Goal: Task Accomplishment & Management: Use online tool/utility

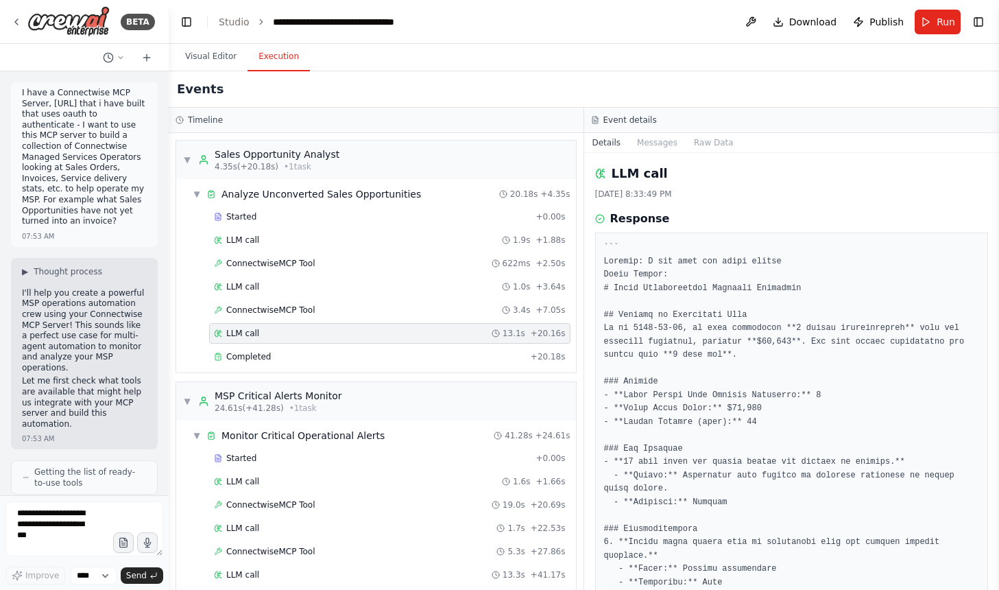
scroll to position [462, 0]
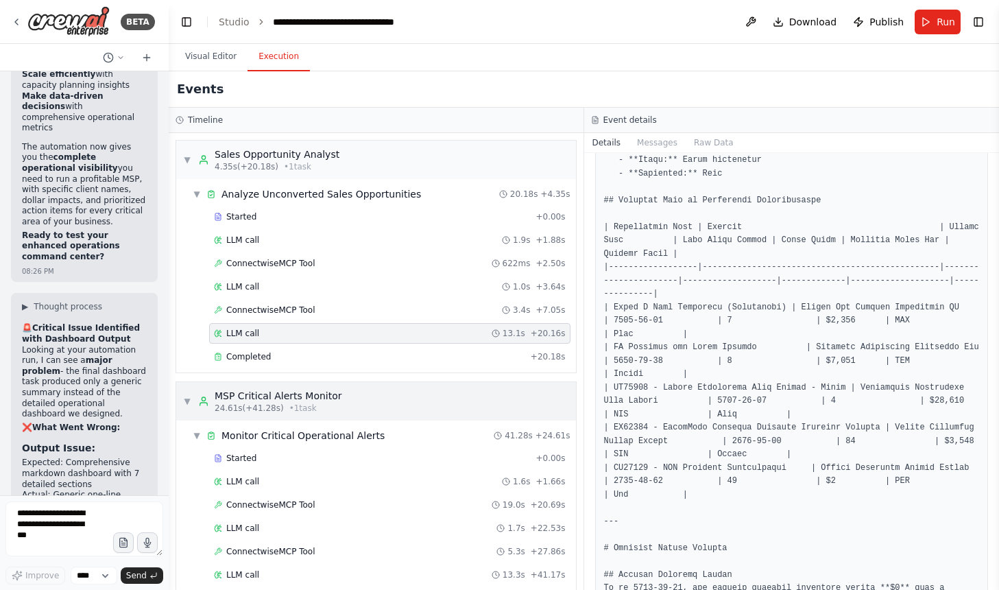
click at [353, 413] on div "▼ MSP Critical Alerts Monitor 24.61s (+41.28s) • 1 task" at bounding box center [376, 401] width 400 height 38
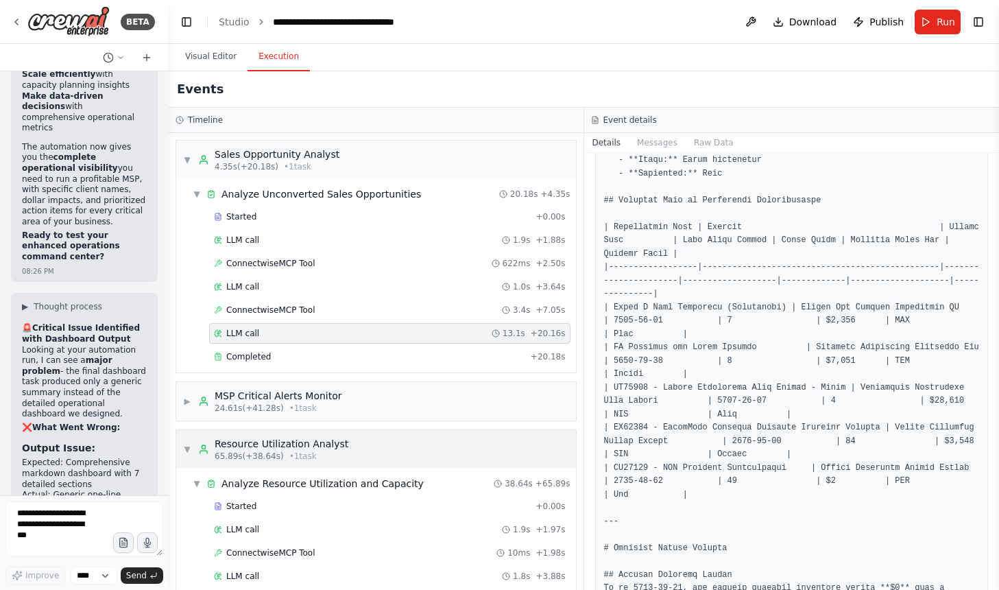
click at [311, 443] on div "Resource Utilization Analyst" at bounding box center [282, 444] width 134 height 14
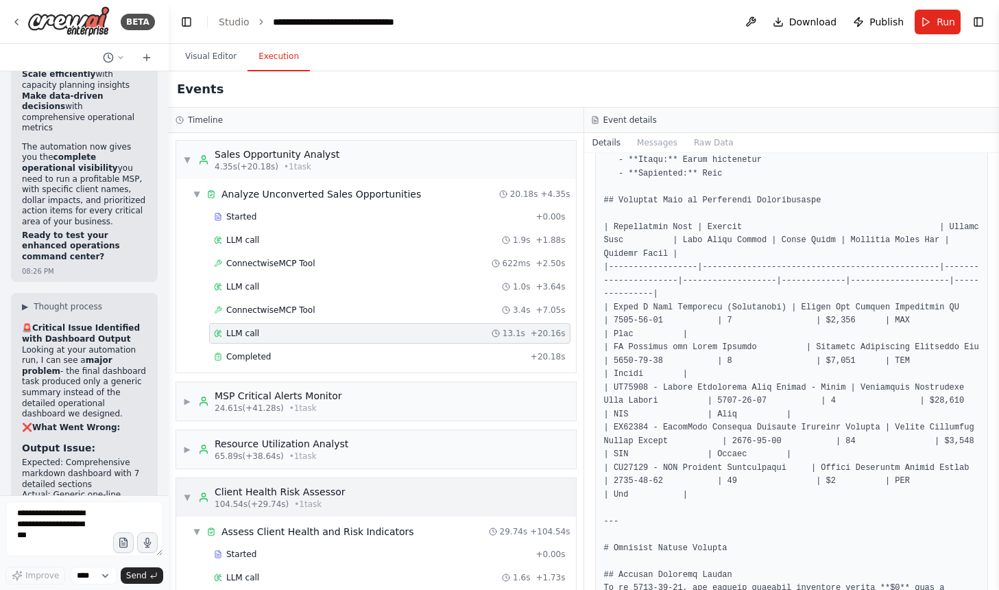
click at [344, 492] on div "▼ Client Health Risk Assessor 104.54s (+29.74s) • 1 task" at bounding box center [376, 497] width 400 height 38
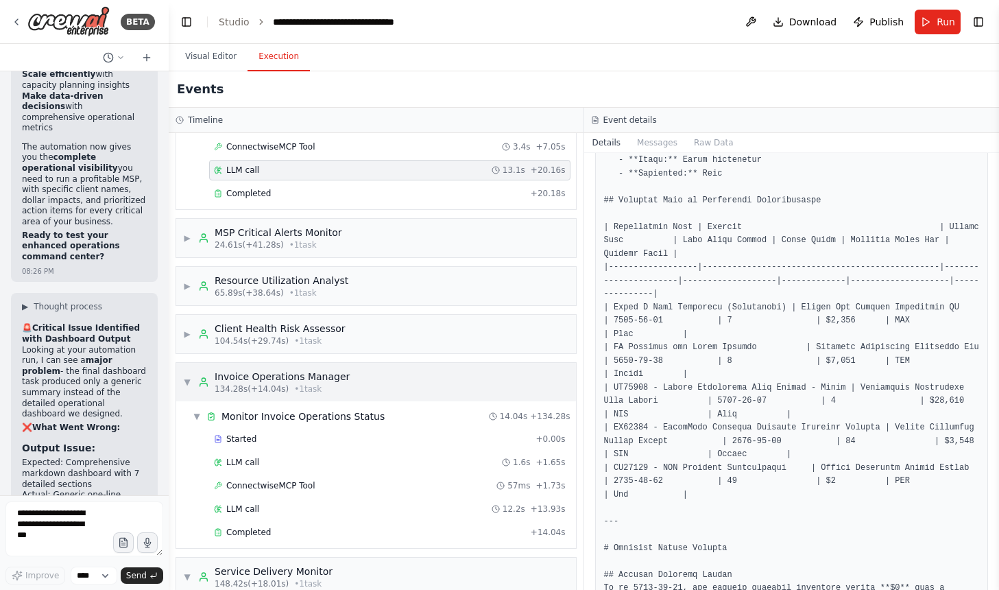
scroll to position [171, 0]
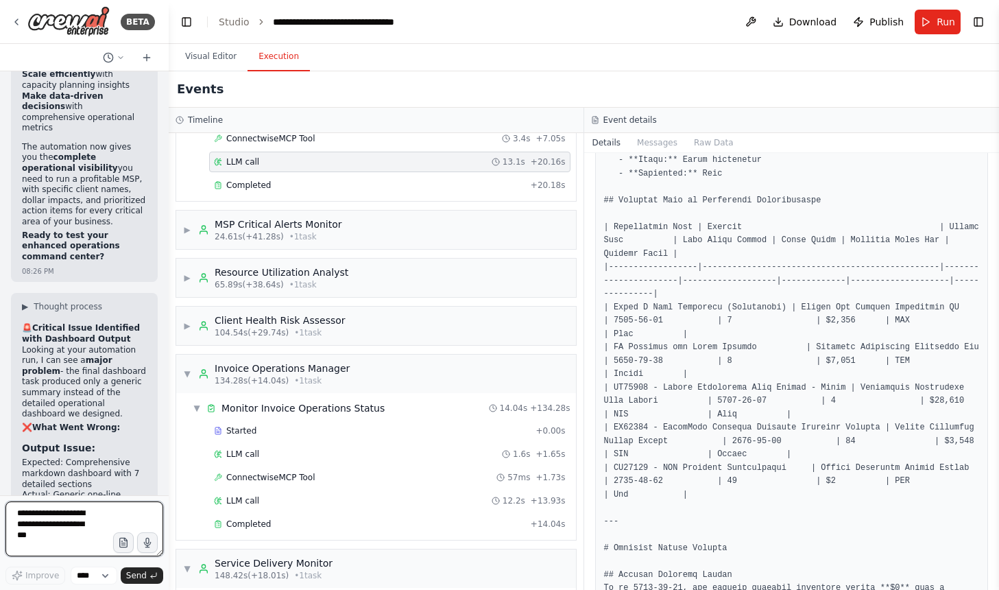
click at [75, 523] on textarea at bounding box center [84, 528] width 158 height 55
click at [982, 16] on button "Toggle Right Sidebar" at bounding box center [978, 21] width 19 height 19
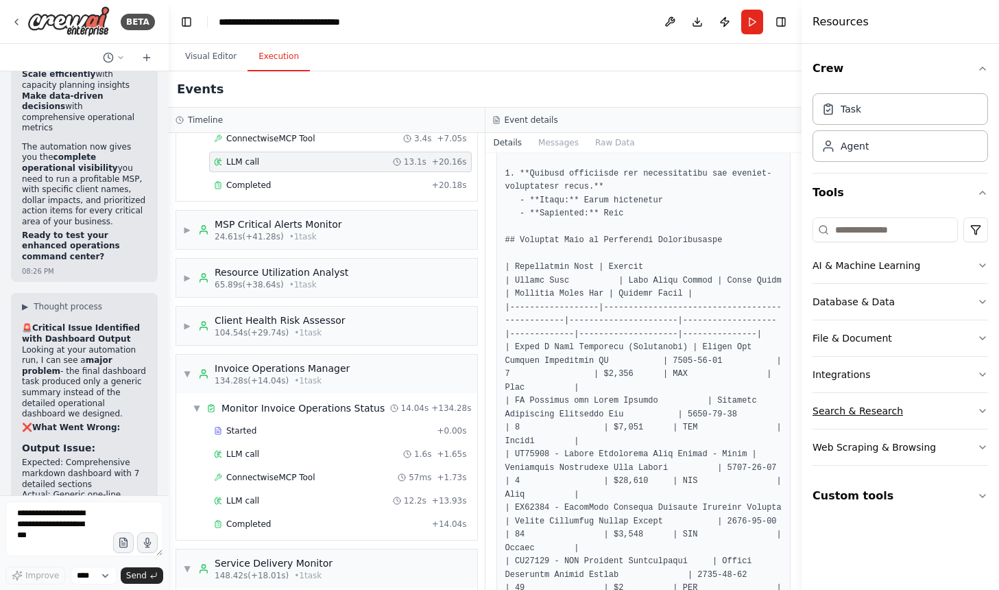
click at [866, 416] on div "Search & Research" at bounding box center [858, 411] width 91 height 14
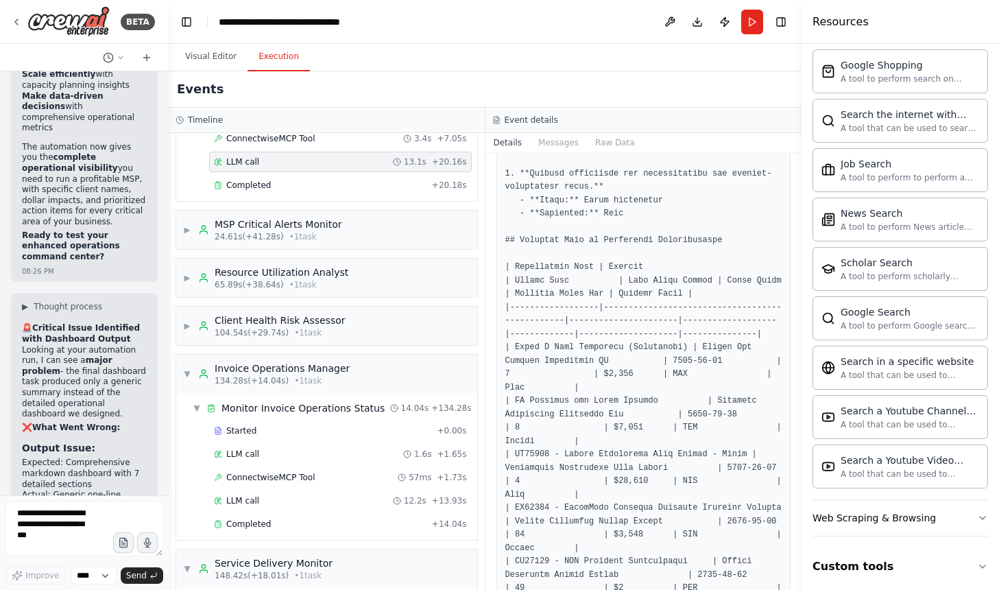
scroll to position [639, 0]
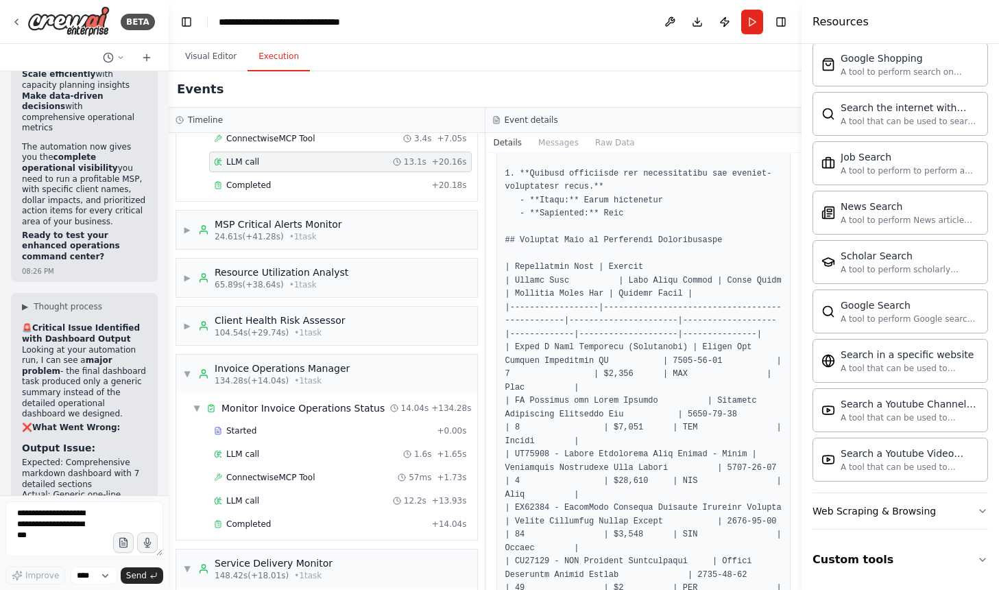
click at [868, 533] on div "AI & Machine Learning Database & Data File & Document Integrations Search & Res…" at bounding box center [901, 56] width 176 height 967
click at [872, 526] on button "Web Scraping & Browsing" at bounding box center [901, 511] width 176 height 36
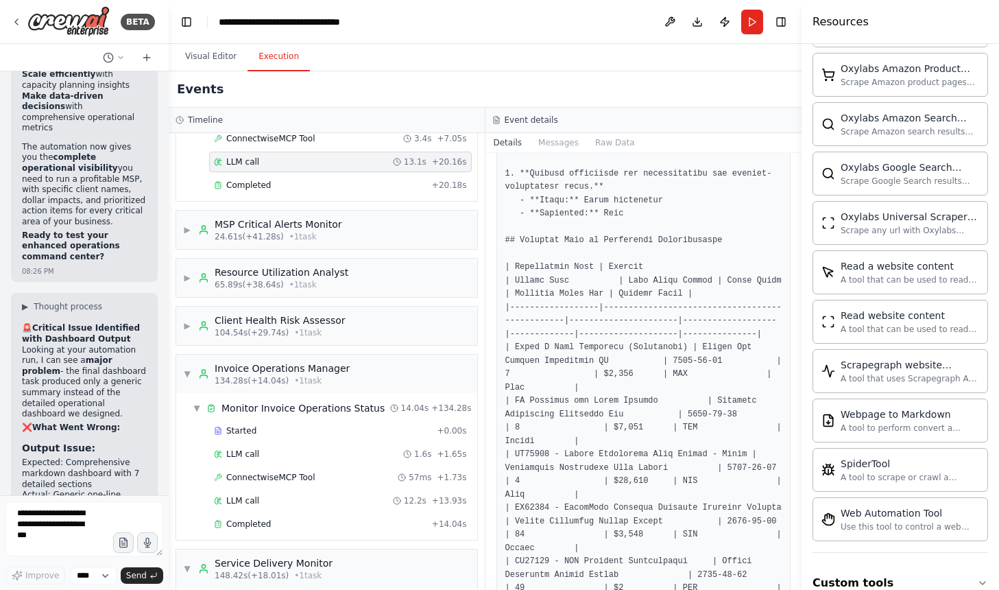
scroll to position [1390, 0]
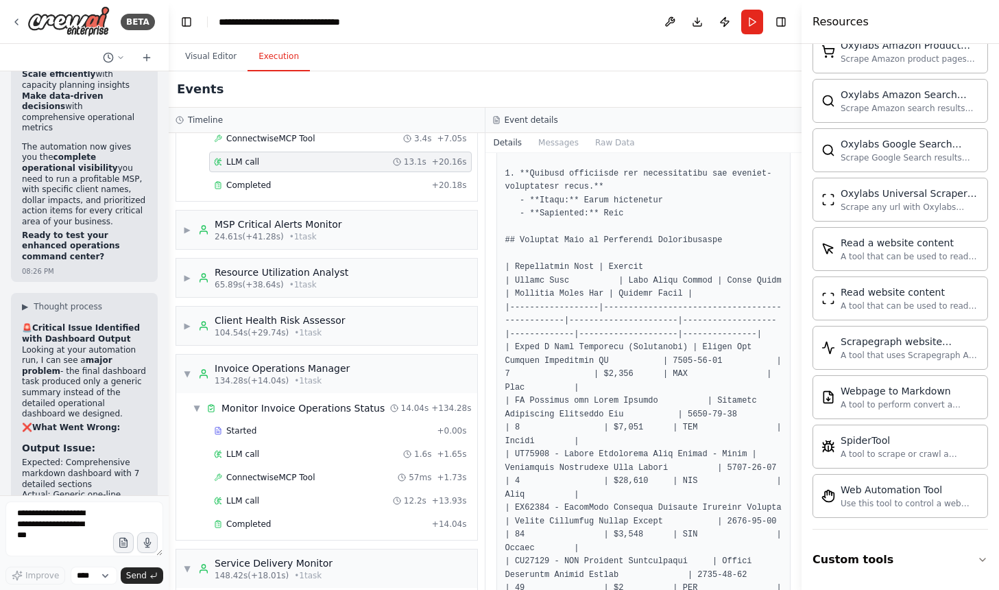
click at [870, 562] on button "Custom tools" at bounding box center [901, 559] width 176 height 38
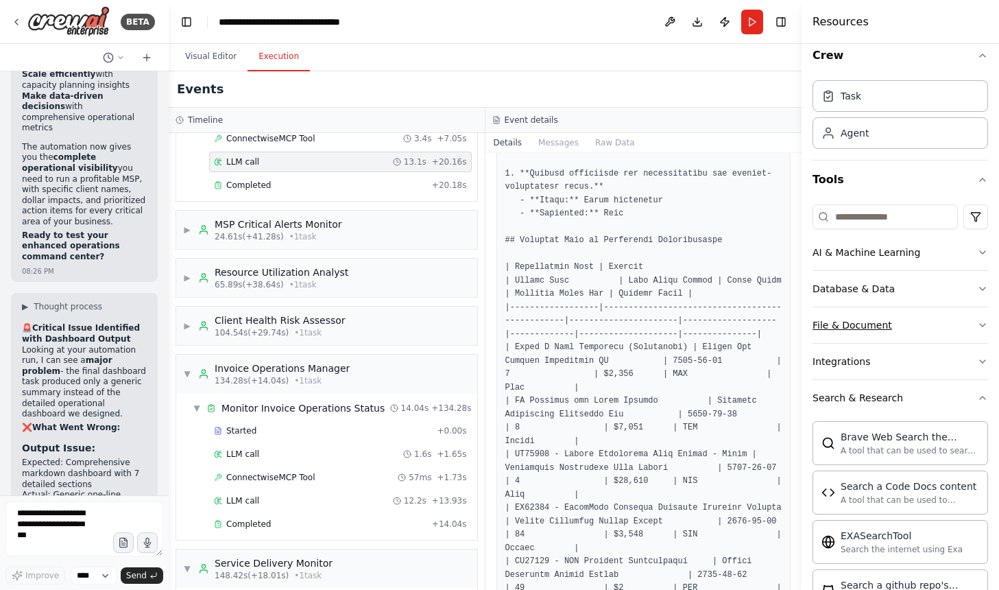
scroll to position [0, 0]
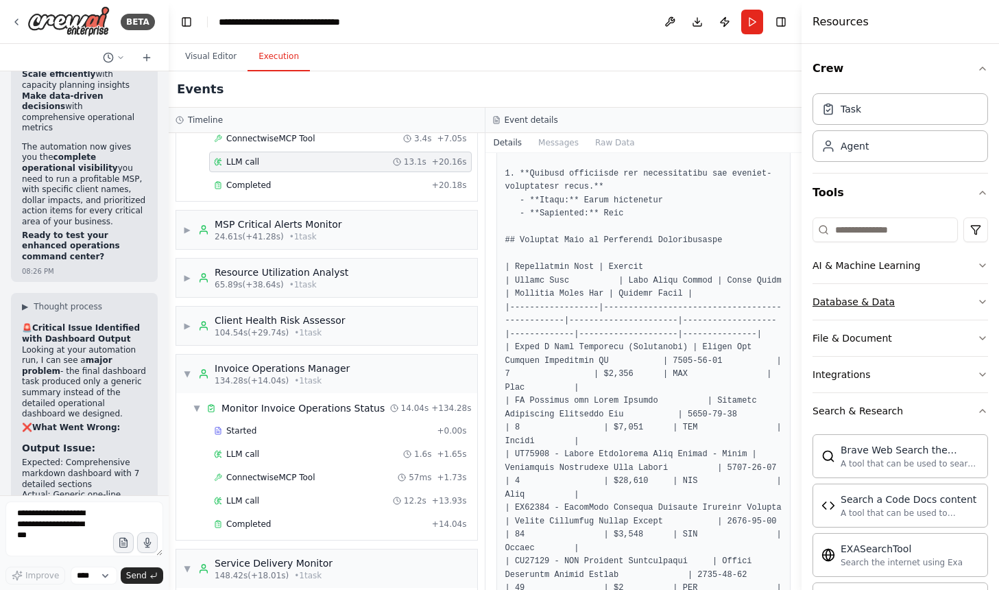
click at [870, 303] on div "Database & Data" at bounding box center [854, 302] width 82 height 14
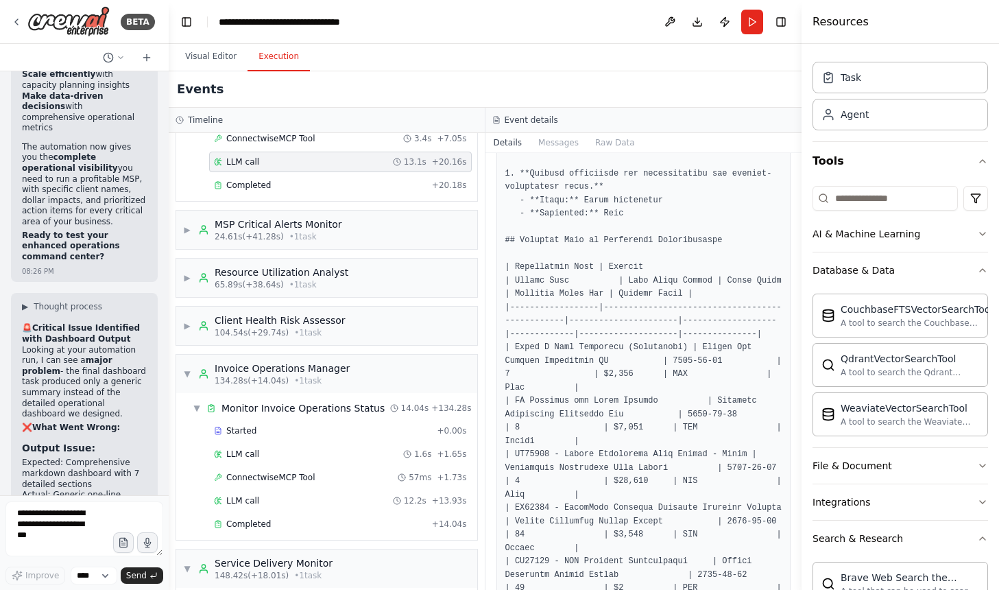
scroll to position [33, 0]
click at [870, 467] on div "File & Document" at bounding box center [853, 464] width 80 height 14
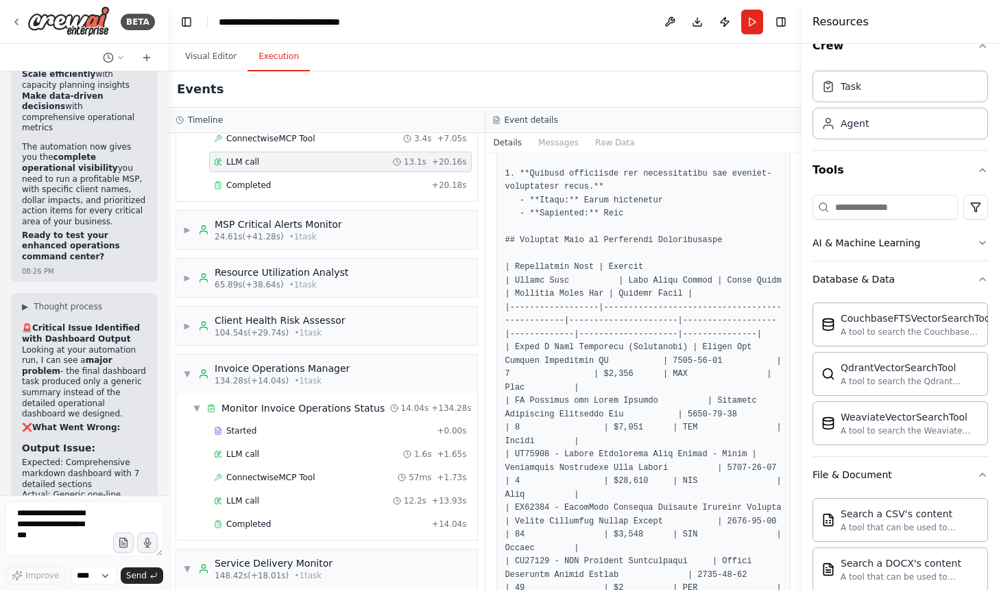
scroll to position [21, 0]
click at [865, 112] on div "Agent" at bounding box center [901, 124] width 176 height 32
click at [868, 102] on div "Task" at bounding box center [901, 87] width 176 height 32
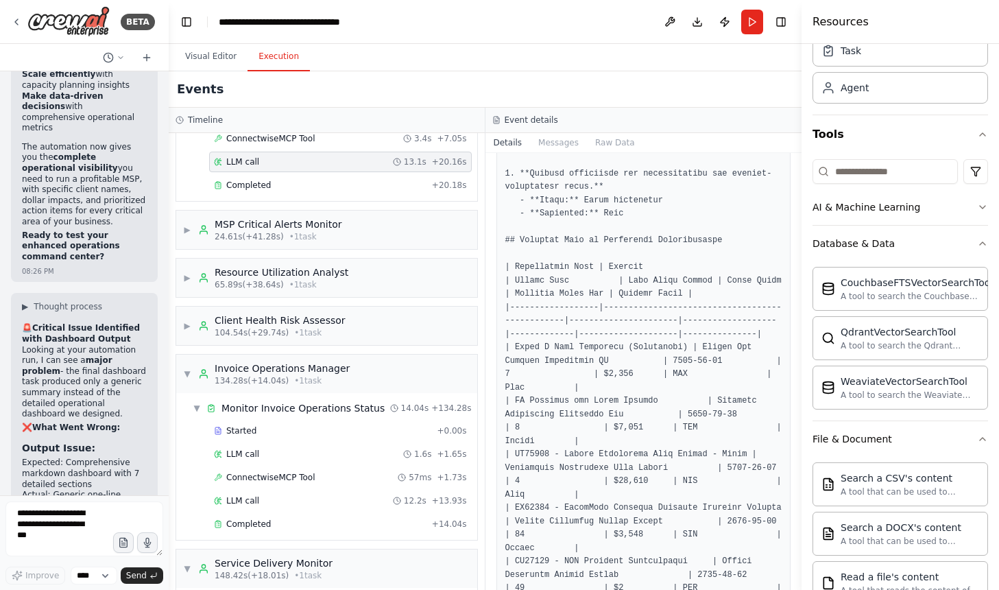
scroll to position [67, 0]
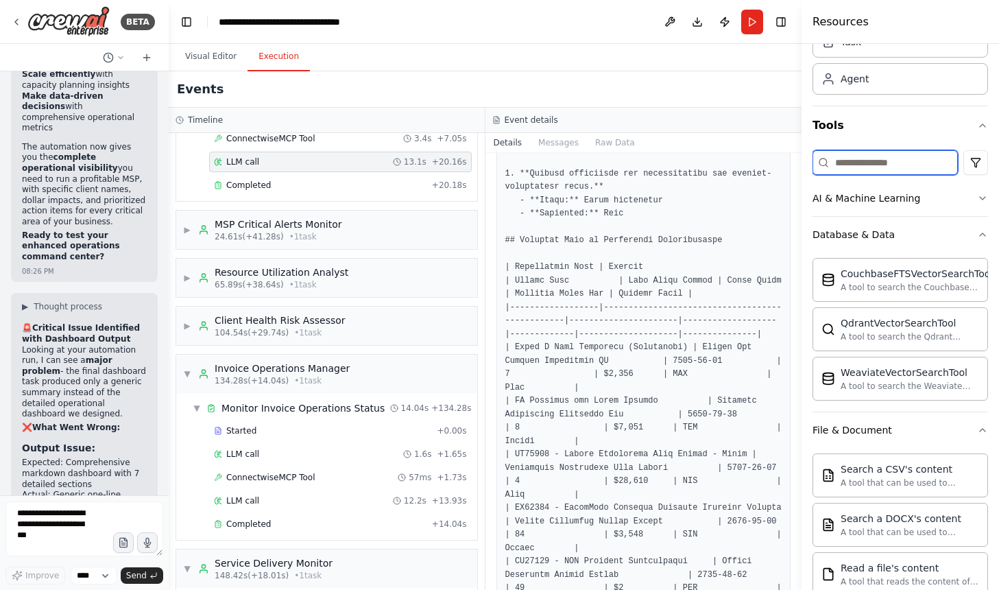
click at [865, 163] on input at bounding box center [885, 162] width 145 height 25
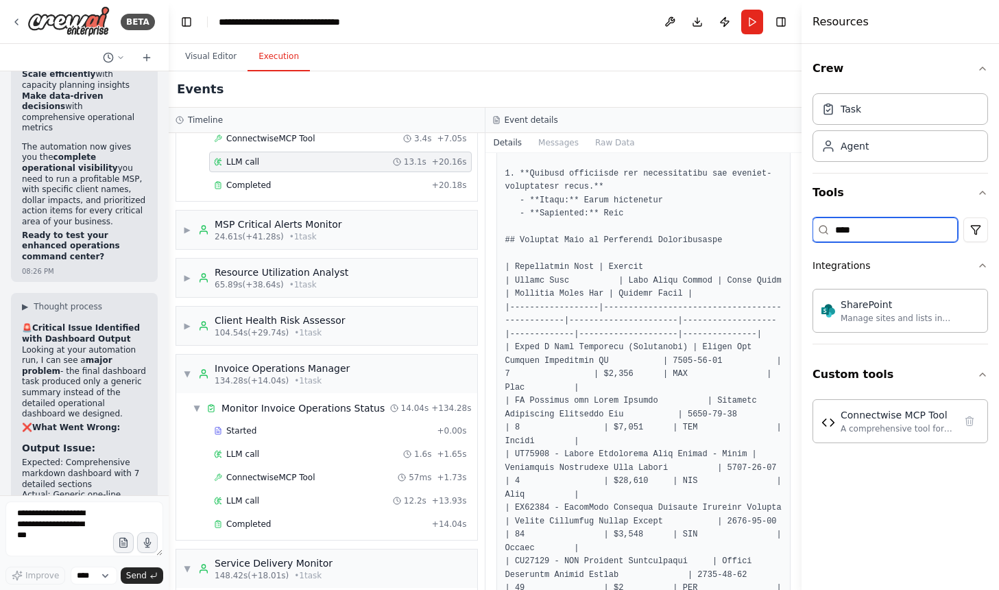
scroll to position [0, 0]
click at [907, 238] on input "*********" at bounding box center [885, 229] width 145 height 25
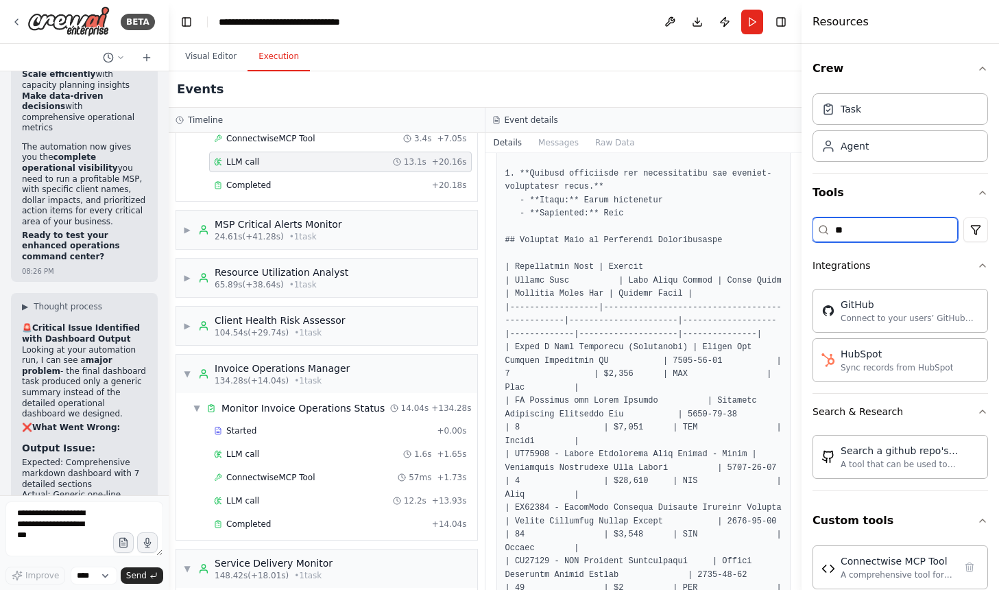
type input "*"
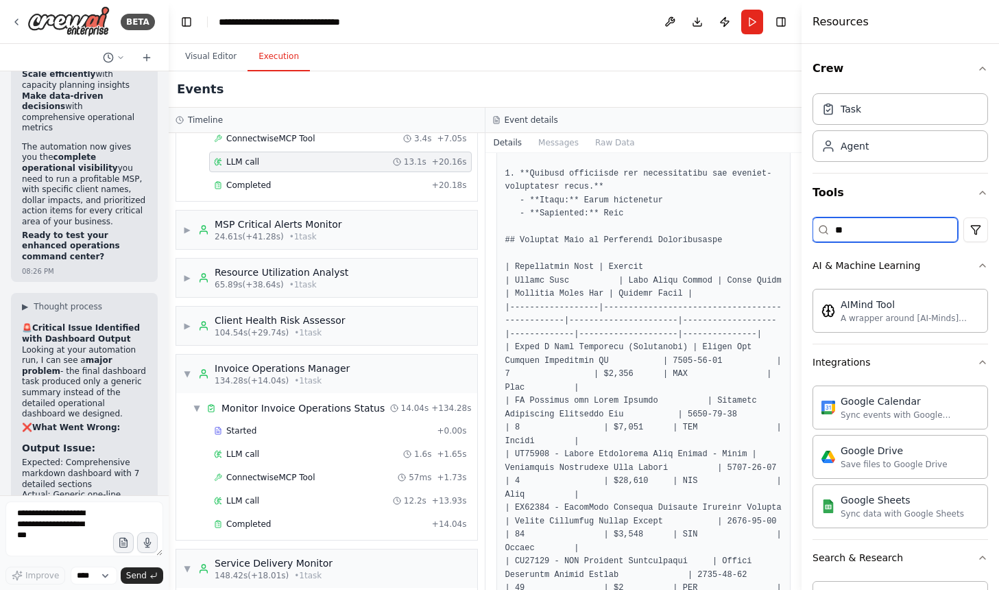
type input "*"
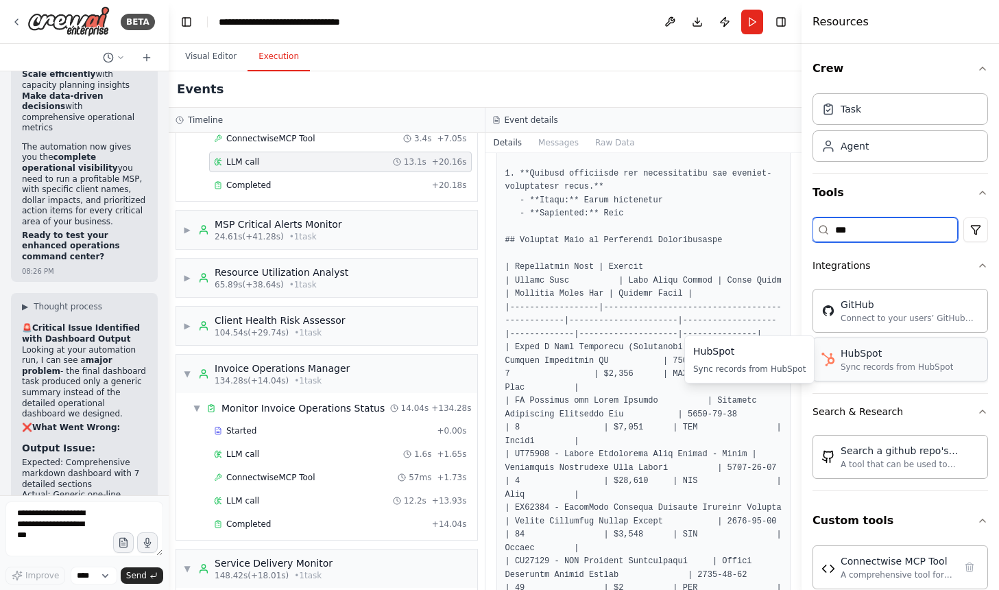
type input "***"
click at [929, 364] on div "Sync records from HubSpot" at bounding box center [897, 366] width 112 height 11
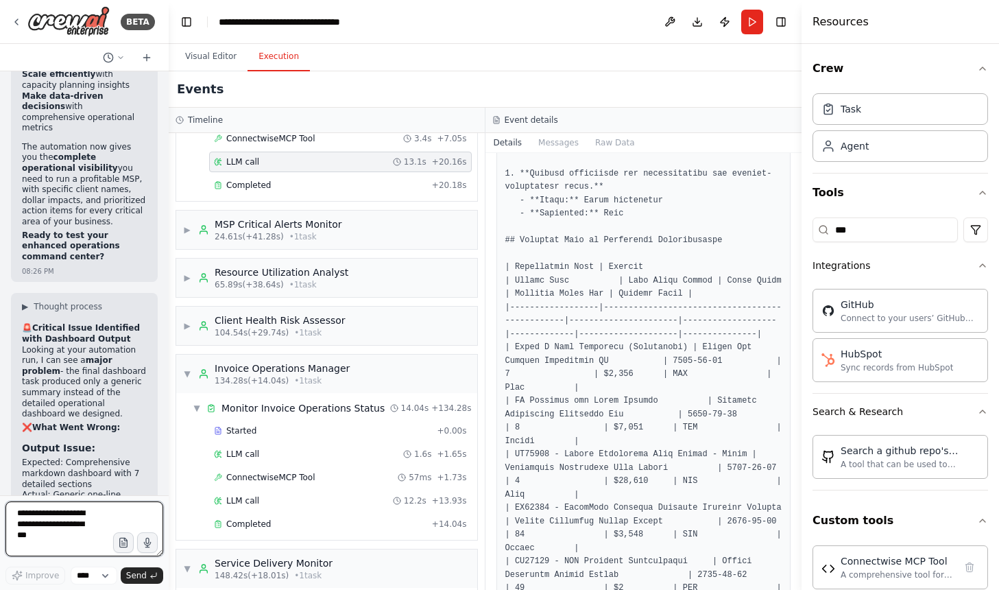
click at [85, 516] on textarea at bounding box center [84, 528] width 158 height 55
type textarea "**********"
click at [60, 540] on textarea "**********" at bounding box center [84, 528] width 158 height 55
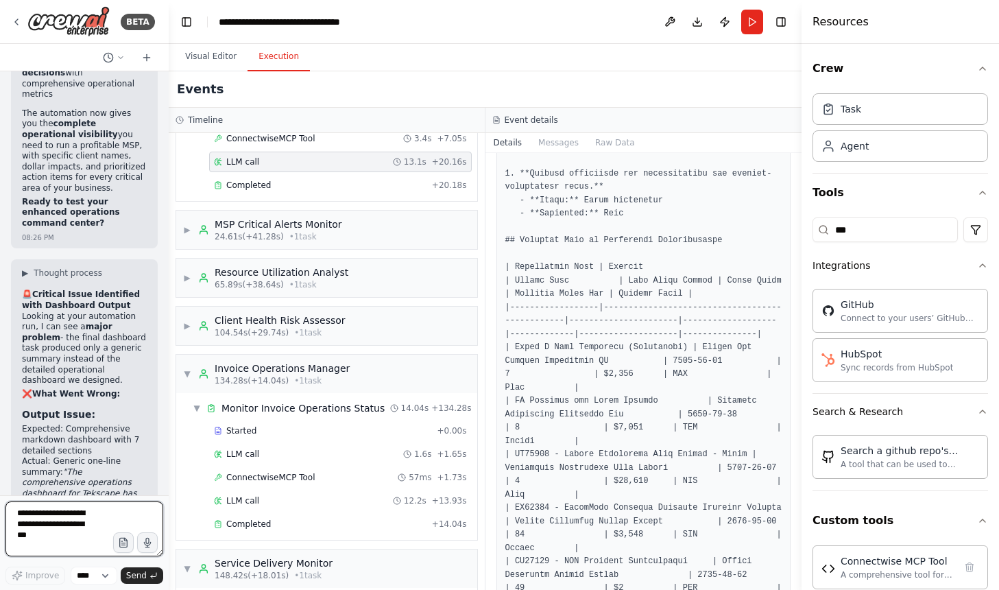
scroll to position [56523, 0]
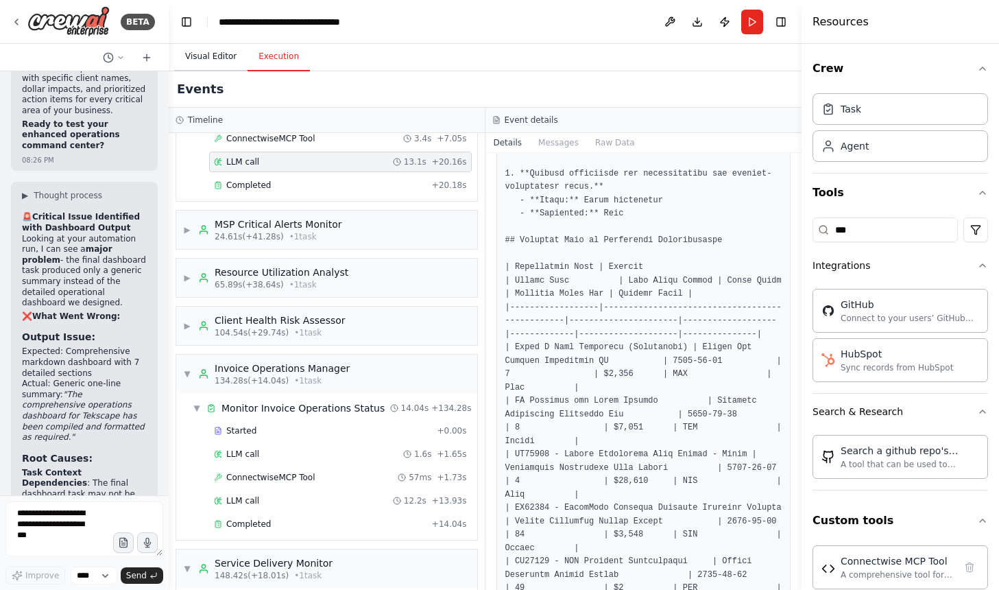
click at [202, 52] on button "Visual Editor" at bounding box center [210, 57] width 73 height 29
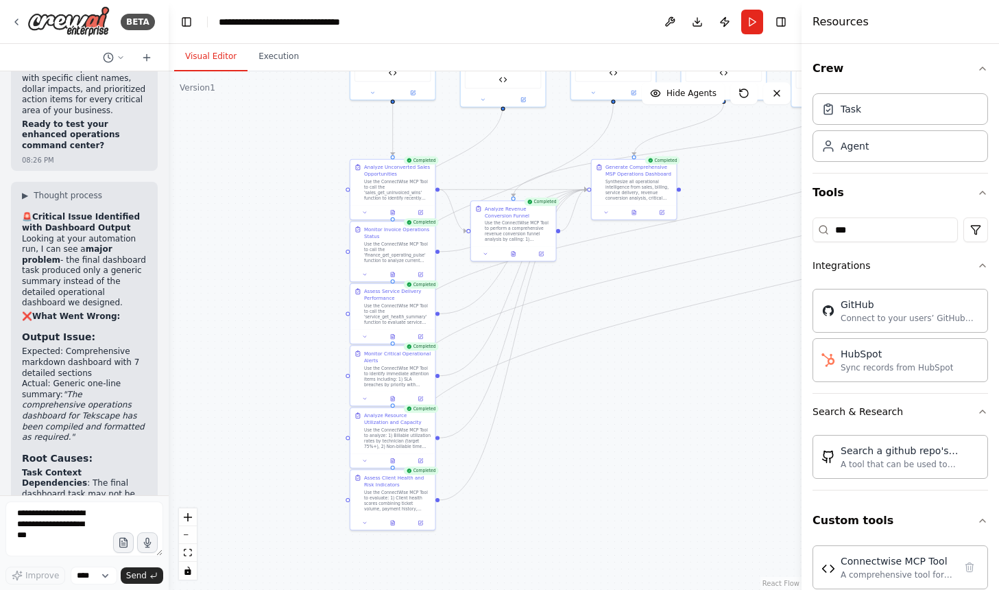
drag, startPoint x: 530, startPoint y: 129, endPoint x: 490, endPoint y: 172, distance: 58.3
click at [490, 171] on div ".deletable-edge-delete-btn { width: 20px; height: 20px; border: 0px solid #ffff…" at bounding box center [485, 330] width 633 height 519
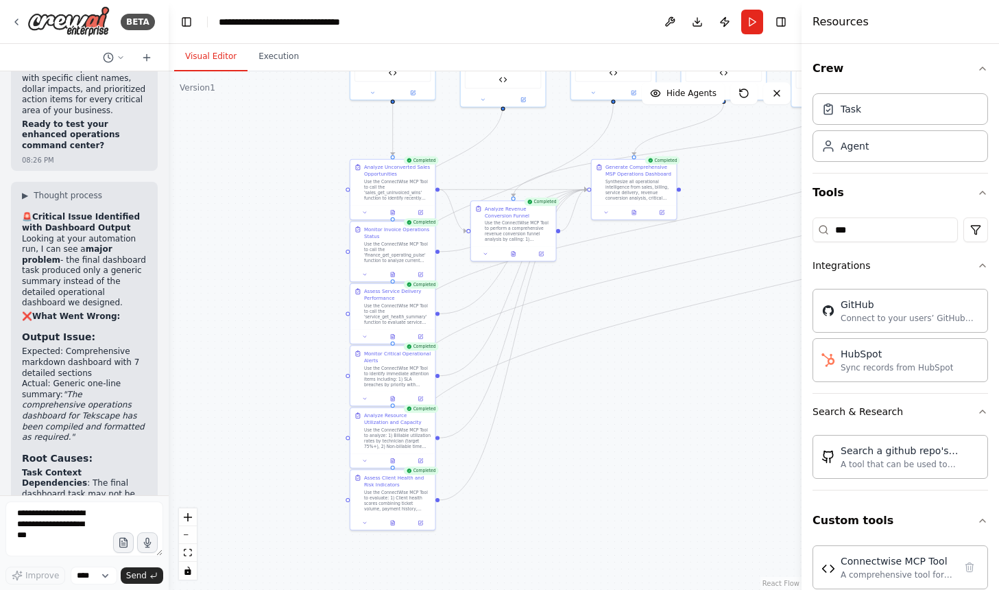
drag, startPoint x: 134, startPoint y: 462, endPoint x: 22, endPoint y: 400, distance: 128.3
copy p "for activity in opportuntiies - this needs to actually come from [GEOGRAPHIC_DA…"
click at [67, 511] on textarea at bounding box center [84, 528] width 158 height 55
paste textarea "**********"
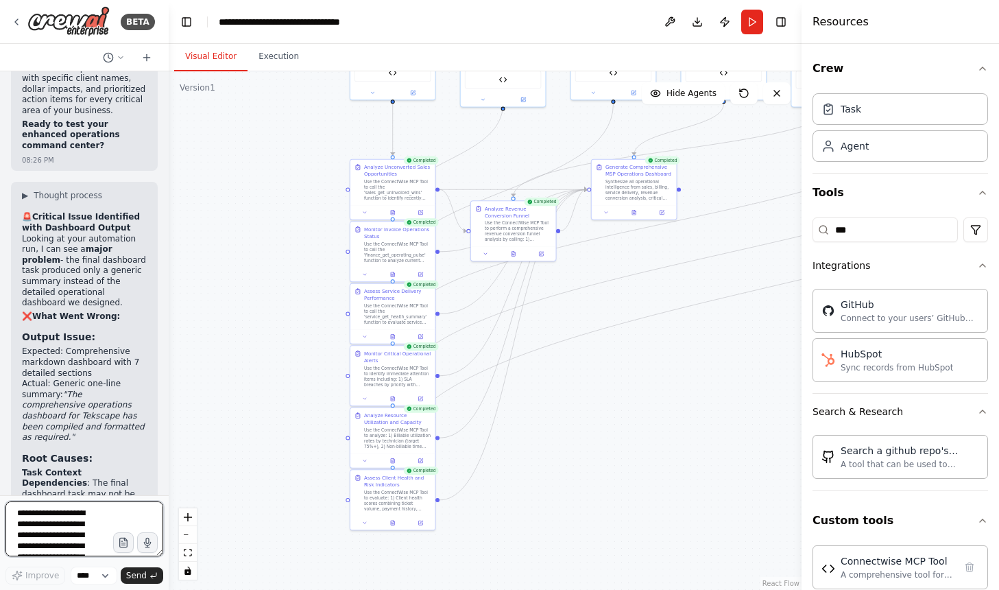
scroll to position [105, 0]
type textarea "**********"
click at [147, 567] on button "Send" at bounding box center [142, 575] width 43 height 16
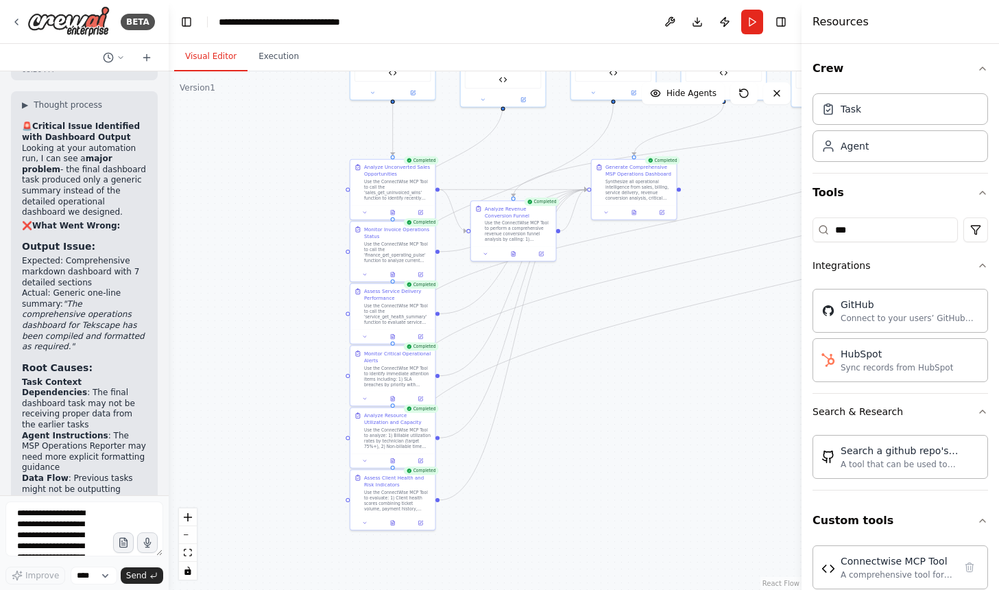
scroll to position [56635, 0]
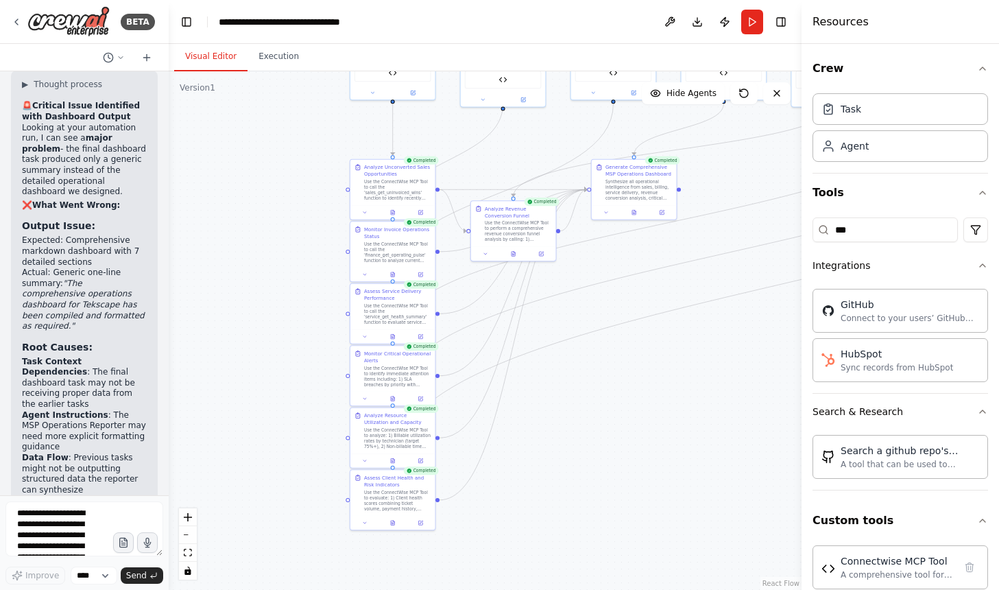
click at [97, 587] on form "**********" at bounding box center [84, 542] width 169 height 95
click at [98, 584] on form "**********" at bounding box center [84, 542] width 169 height 95
click at [101, 580] on select "****" at bounding box center [94, 576] width 47 height 18
click at [71, 567] on select "****" at bounding box center [94, 576] width 47 height 18
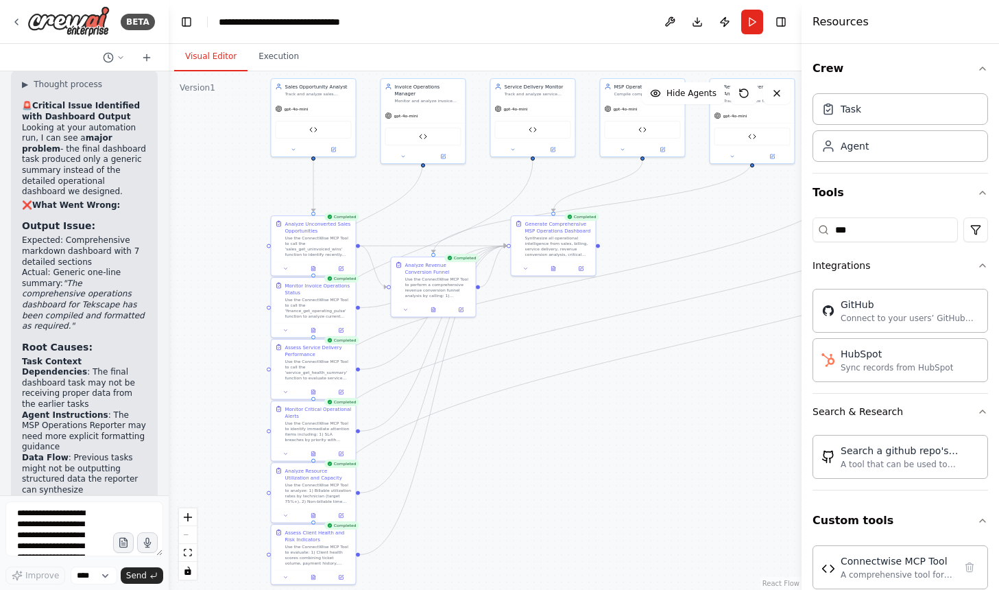
drag, startPoint x: 543, startPoint y: 142, endPoint x: 463, endPoint y: 198, distance: 98.0
click at [463, 198] on div ".deletable-edge-delete-btn { width: 20px; height: 20px; border: 0px solid #ffff…" at bounding box center [485, 330] width 633 height 519
click at [122, 58] on icon at bounding box center [121, 57] width 8 height 8
click at [151, 55] on div at bounding box center [84, 295] width 169 height 590
click at [147, 56] on icon at bounding box center [146, 57] width 11 height 11
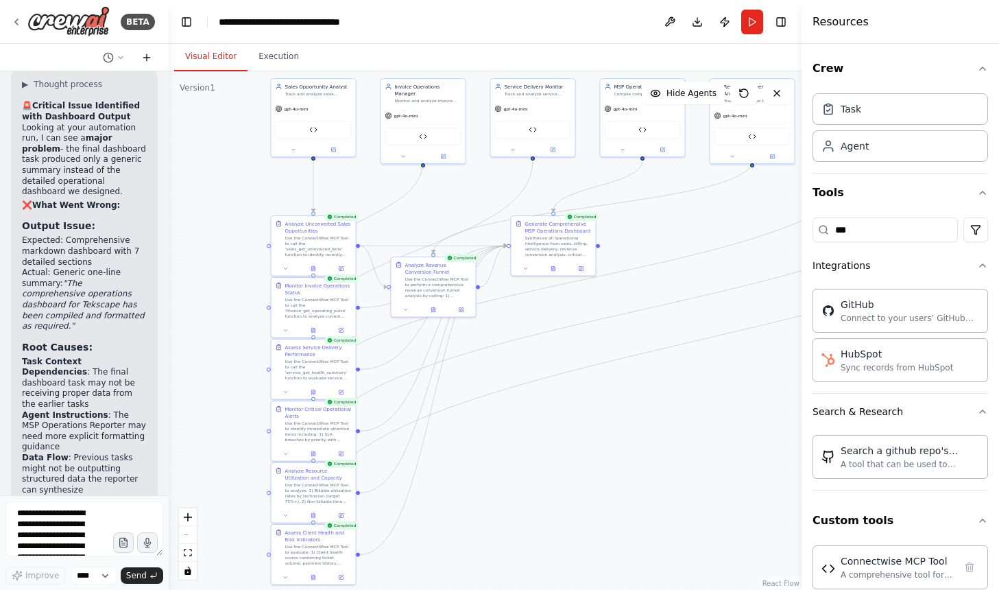
scroll to position [0, 0]
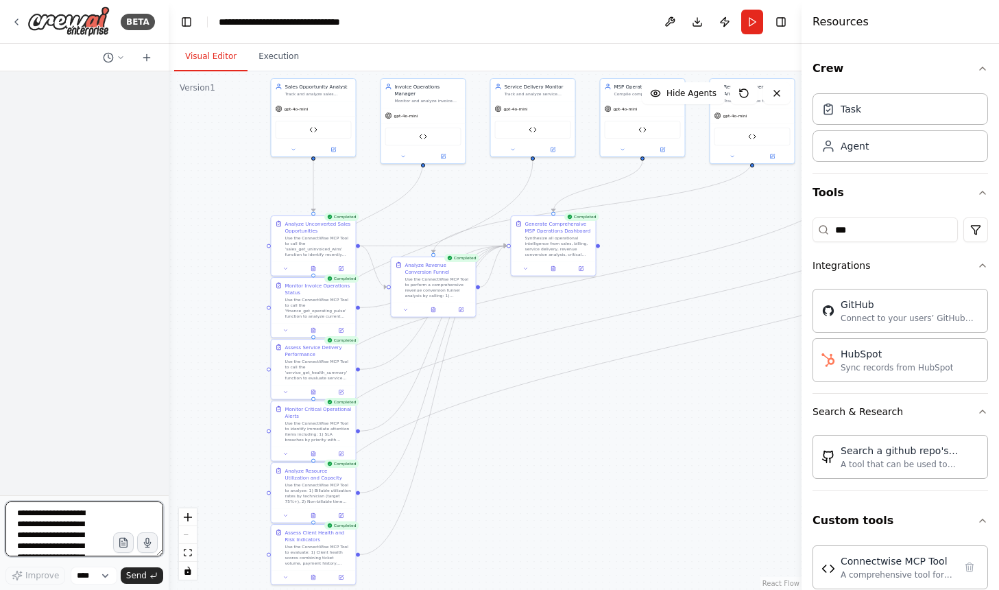
click at [23, 516] on textarea "**********" at bounding box center [84, 528] width 158 height 55
paste textarea "**********"
type textarea "**********"
click at [147, 576] on button "Send" at bounding box center [142, 575] width 43 height 16
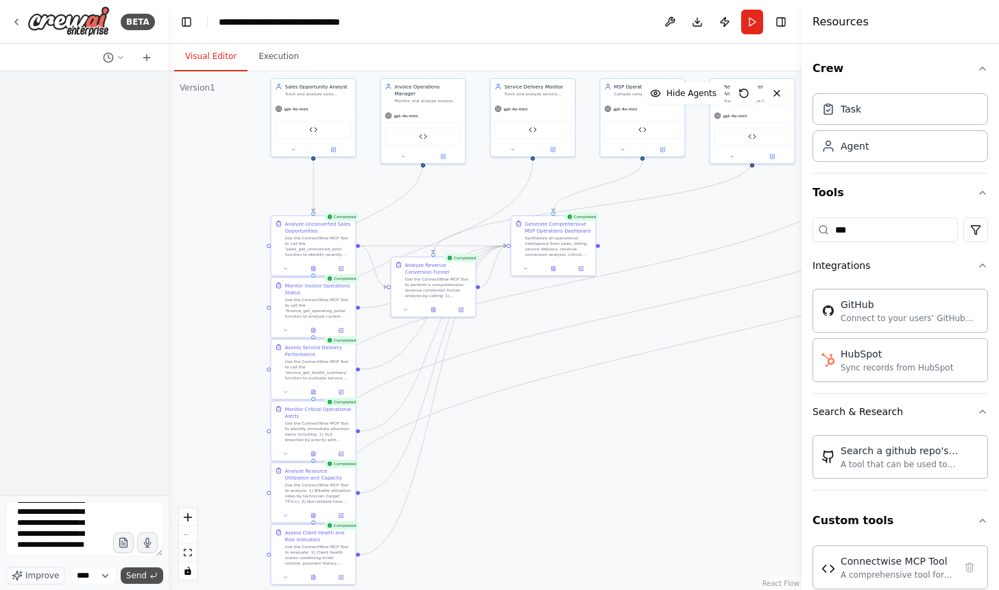
scroll to position [0, 0]
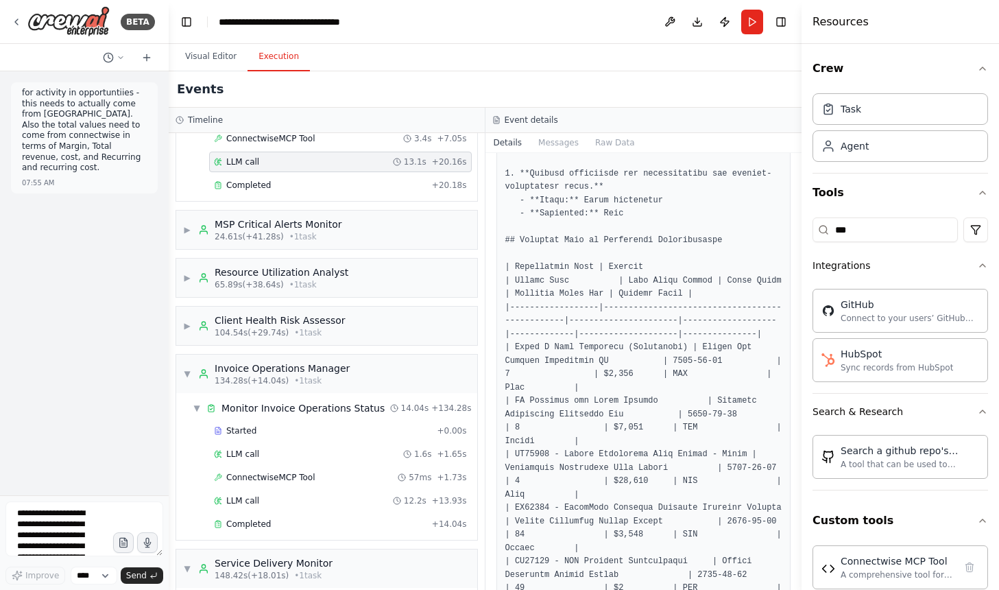
click at [276, 64] on button "Execution" at bounding box center [279, 57] width 62 height 29
click at [675, 19] on button at bounding box center [670, 22] width 22 height 25
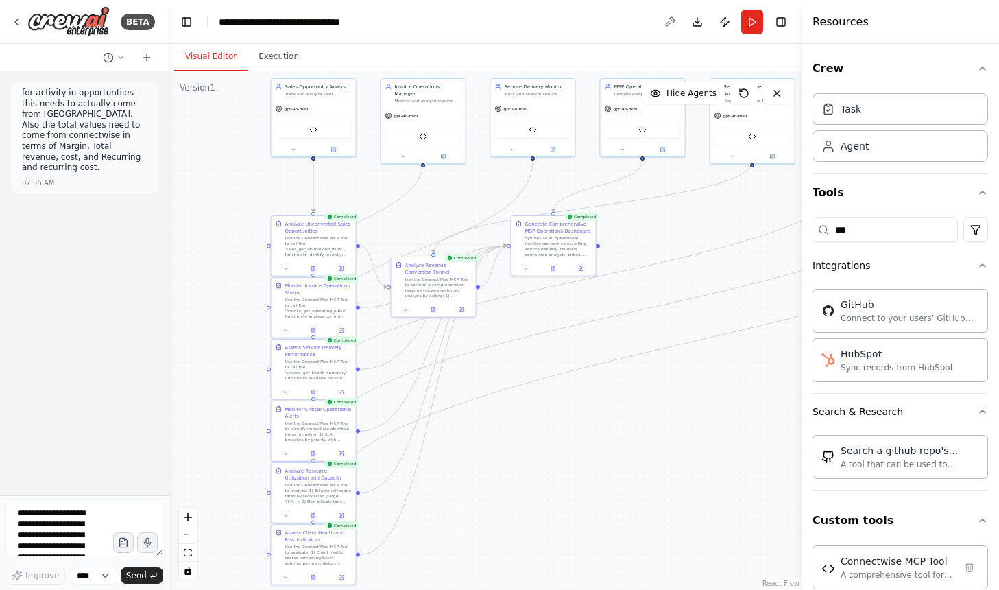
click at [215, 53] on button "Visual Editor" at bounding box center [210, 57] width 73 height 29
click at [796, 23] on button "Toggle Sidebar" at bounding box center [801, 295] width 11 height 590
click at [786, 23] on button "Toggle Right Sidebar" at bounding box center [781, 21] width 19 height 19
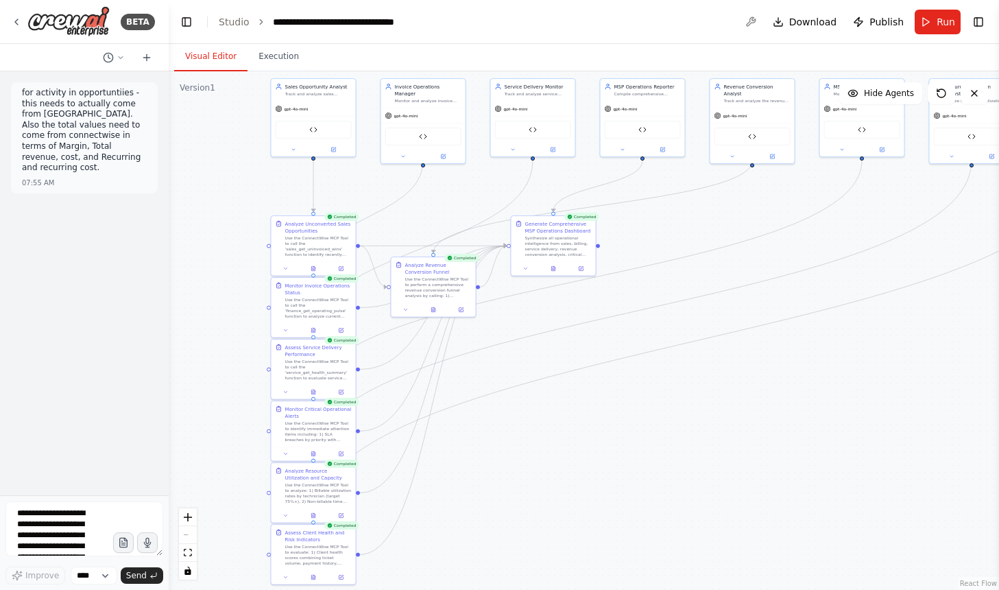
click at [864, 241] on div ".deletable-edge-delete-btn { width: 20px; height: 20px; border: 0px solid #ffff…" at bounding box center [584, 330] width 831 height 519
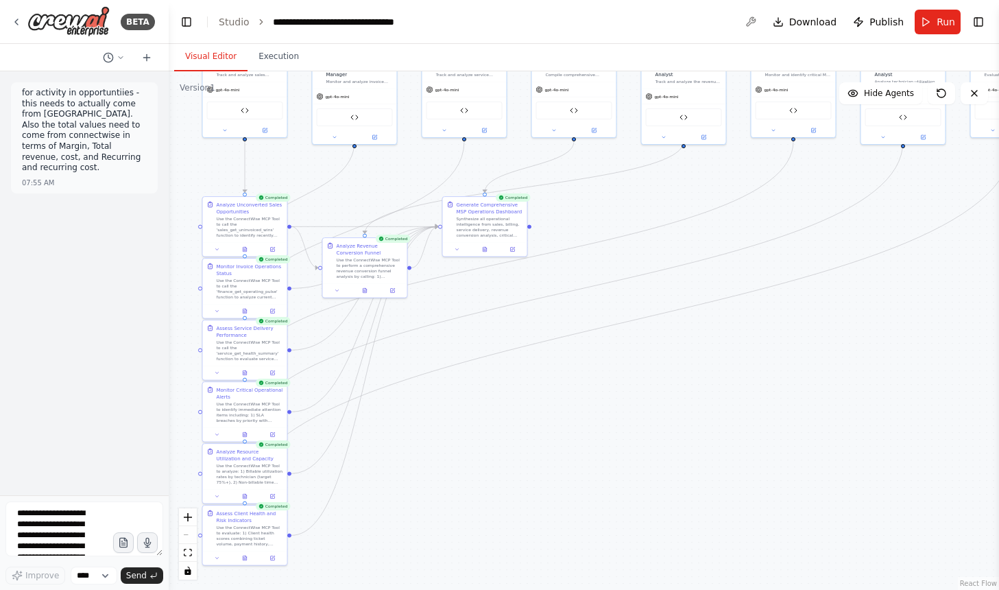
drag, startPoint x: 880, startPoint y: 220, endPoint x: 811, endPoint y: 201, distance: 71.2
click at [811, 201] on div ".deletable-edge-delete-btn { width: 20px; height: 20px; border: 0px solid #ffff…" at bounding box center [584, 330] width 831 height 519
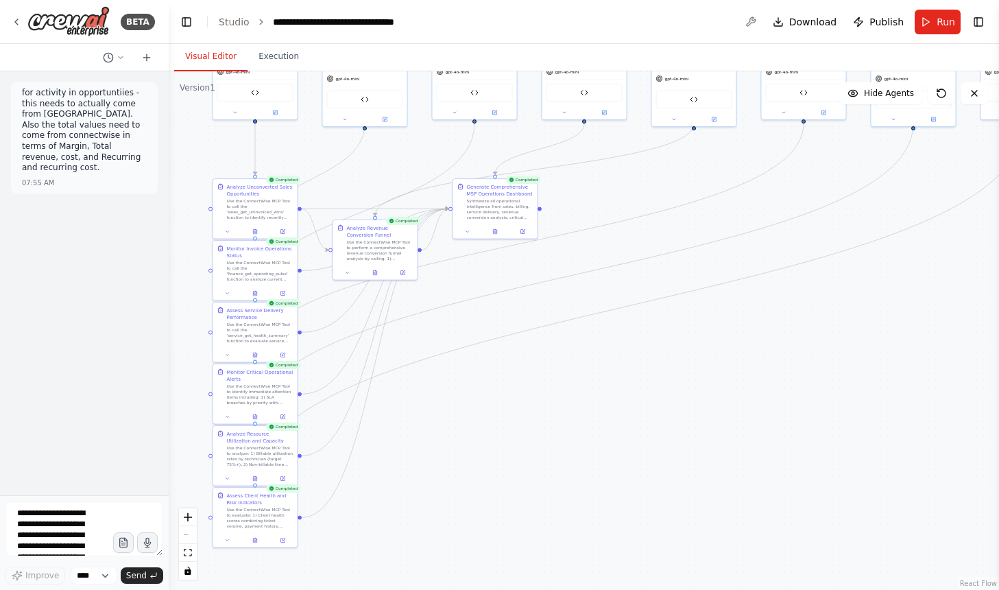
drag, startPoint x: 606, startPoint y: 257, endPoint x: 617, endPoint y: 239, distance: 20.6
click at [617, 239] on div ".deletable-edge-delete-btn { width: 20px; height: 20px; border: 0px solid #ffff…" at bounding box center [584, 330] width 831 height 519
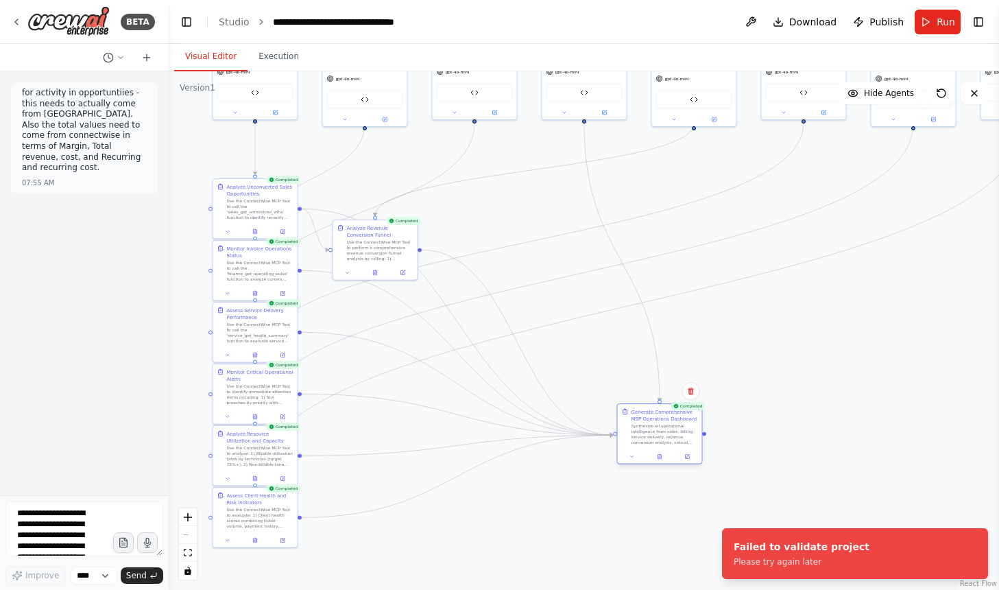
drag, startPoint x: 506, startPoint y: 215, endPoint x: 668, endPoint y: 442, distance: 278.8
click at [668, 442] on div "Synthesize all operational intelligence from sales, billing, service delivery, …" at bounding box center [665, 434] width 67 height 22
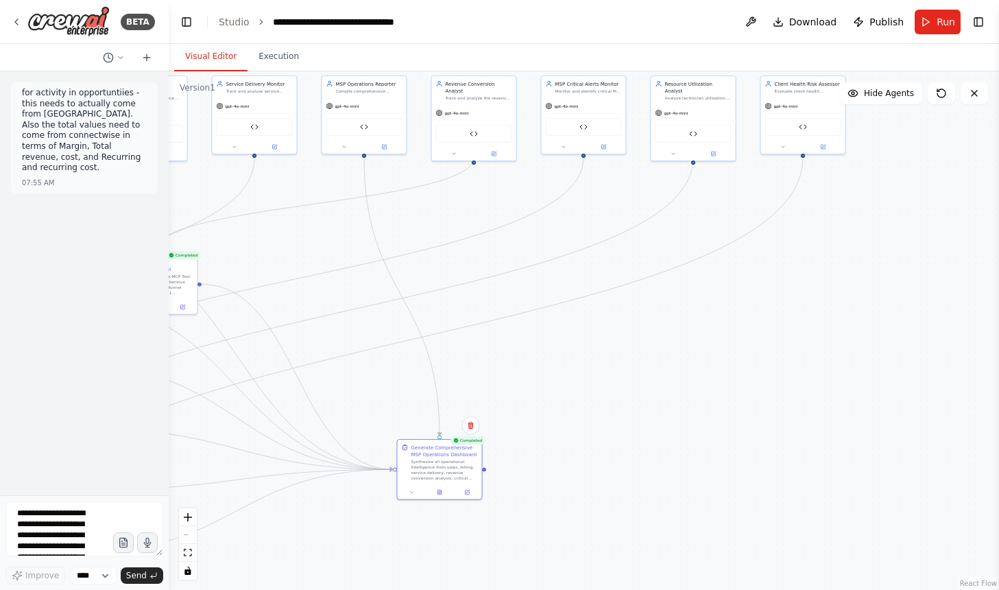
drag, startPoint x: 755, startPoint y: 299, endPoint x: 530, endPoint y: 331, distance: 227.2
click at [530, 331] on div ".deletable-edge-delete-btn { width: 20px; height: 20px; border: 0px solid #ffff…" at bounding box center [584, 330] width 831 height 519
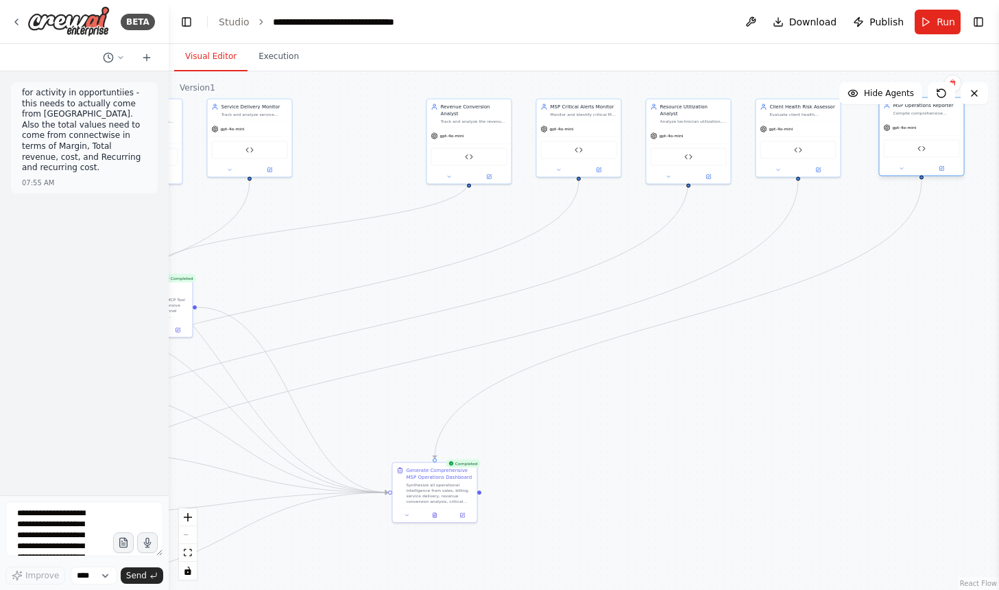
drag, startPoint x: 367, startPoint y: 91, endPoint x: 926, endPoint y: 115, distance: 559.5
click at [926, 115] on div "MSP Operations Reporter Compile comprehensive operational reports for {company_…" at bounding box center [922, 109] width 84 height 22
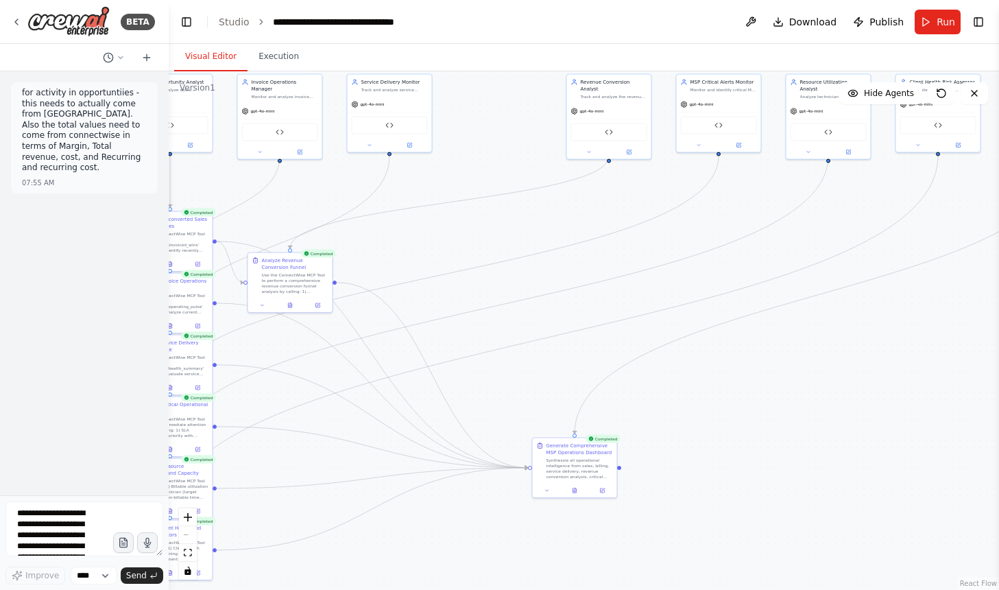
drag, startPoint x: 704, startPoint y: 464, endPoint x: 894, endPoint y: 411, distance: 198.0
click at [894, 412] on div ".deletable-edge-delete-btn { width: 20px; height: 20px; border: 0px solid #ffff…" at bounding box center [584, 330] width 831 height 519
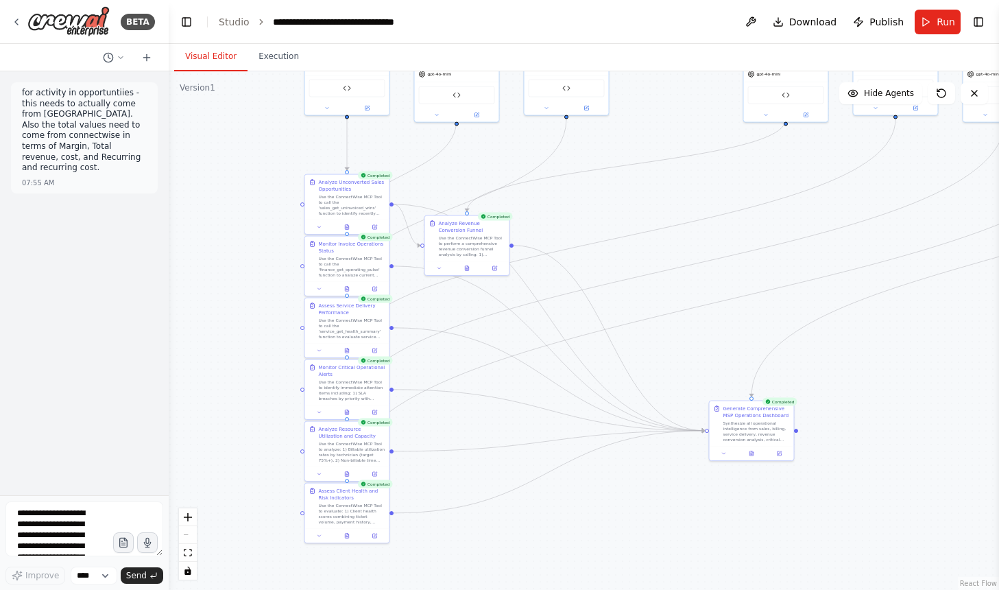
drag, startPoint x: 545, startPoint y: 342, endPoint x: 706, endPoint y: 309, distance: 164.0
click at [706, 309] on div ".deletable-edge-delete-btn { width: 20px; height: 20px; border: 0px solid #ffff…" at bounding box center [584, 330] width 831 height 519
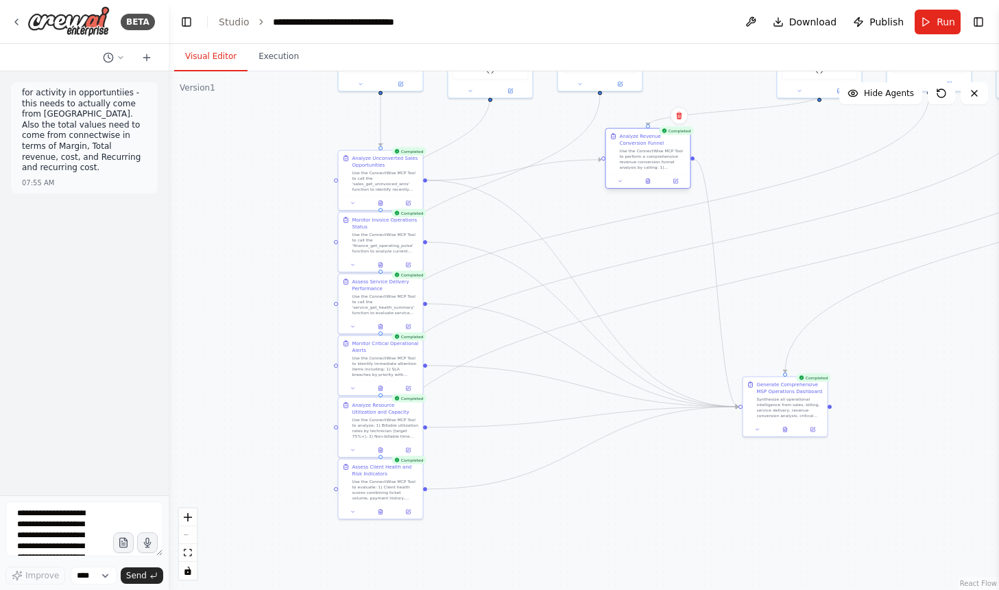
drag, startPoint x: 508, startPoint y: 233, endPoint x: 656, endPoint y: 171, distance: 161.1
click at [656, 171] on div "Analyze Revenue Conversion Funnel Use the ConnectWise MCP Tool to perform a com…" at bounding box center [648, 151] width 84 height 45
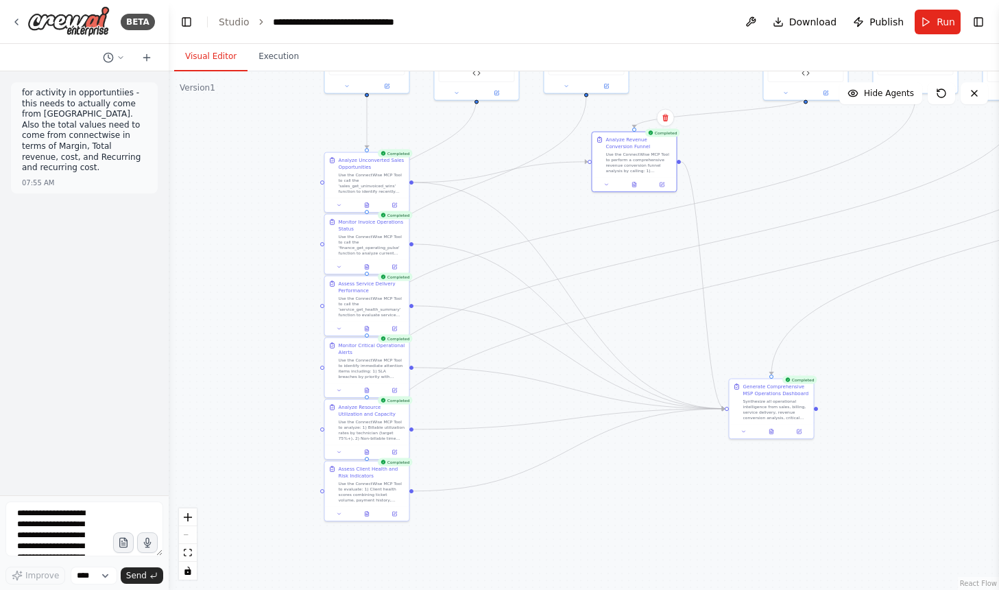
drag, startPoint x: 674, startPoint y: 521, endPoint x: 579, endPoint y: 542, distance: 96.9
click at [579, 542] on div ".deletable-edge-delete-btn { width: 20px; height: 20px; border: 0px solid #ffff…" at bounding box center [584, 330] width 831 height 519
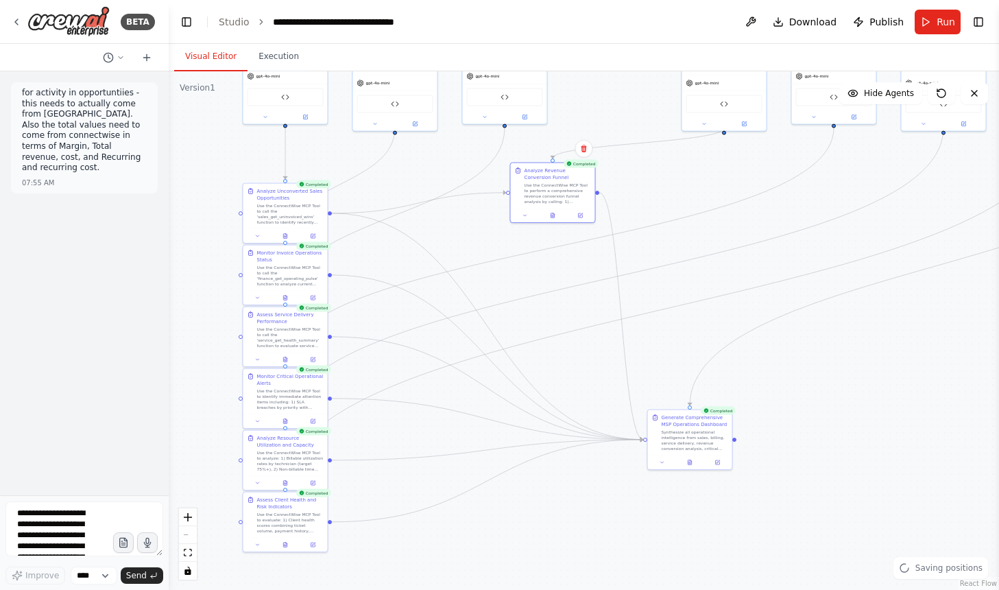
drag, startPoint x: 579, startPoint y: 542, endPoint x: 577, endPoint y: 551, distance: 9.2
click at [577, 552] on div ".deletable-edge-delete-btn { width: 20px; height: 20px; border: 0px solid #ffff…" at bounding box center [584, 330] width 831 height 519
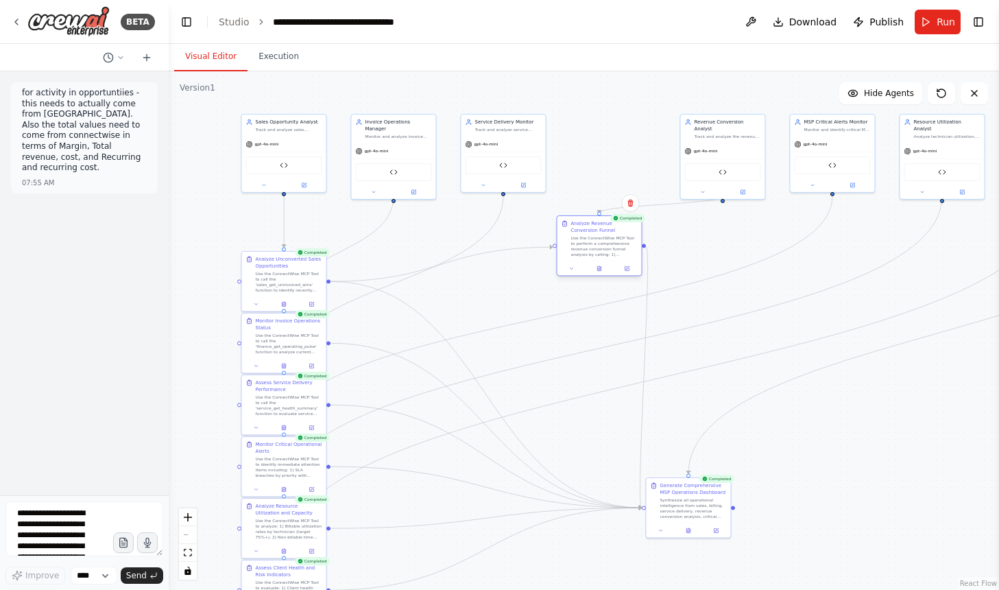
drag, startPoint x: 554, startPoint y: 182, endPoint x: 602, endPoint y: 241, distance: 76.0
click at [602, 241] on div "Use the ConnectWise MCP Tool to perform a comprehensive revenue conversion funn…" at bounding box center [604, 246] width 67 height 22
click at [71, 453] on div "for activity in opportuntiies - this needs to actually come from [GEOGRAPHIC_DA…" at bounding box center [84, 283] width 169 height 424
click at [64, 522] on textarea "**********" at bounding box center [84, 528] width 158 height 55
paste textarea "**********"
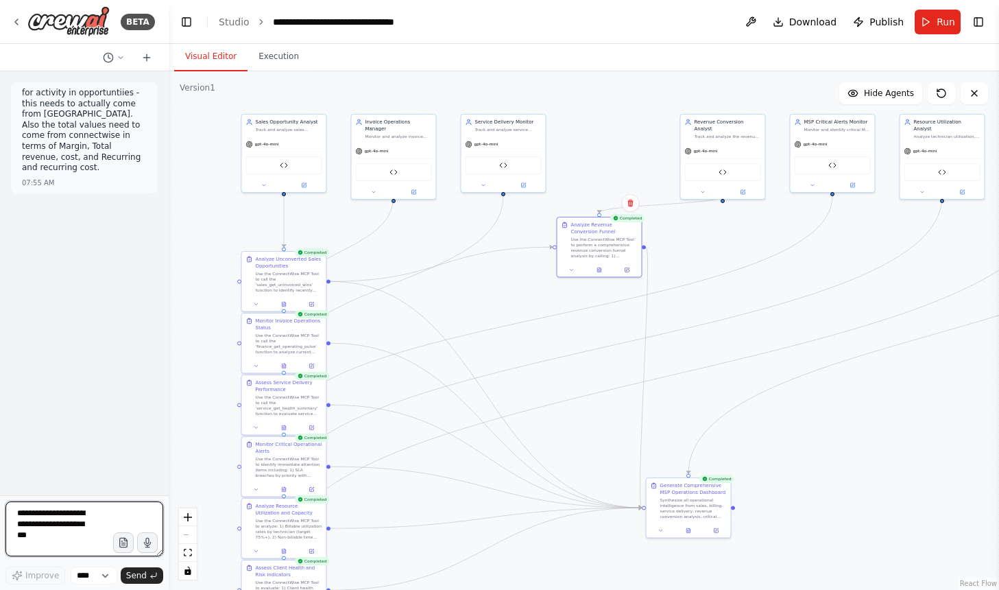
type textarea "**********"
